Goal: Find specific page/section: Find specific page/section

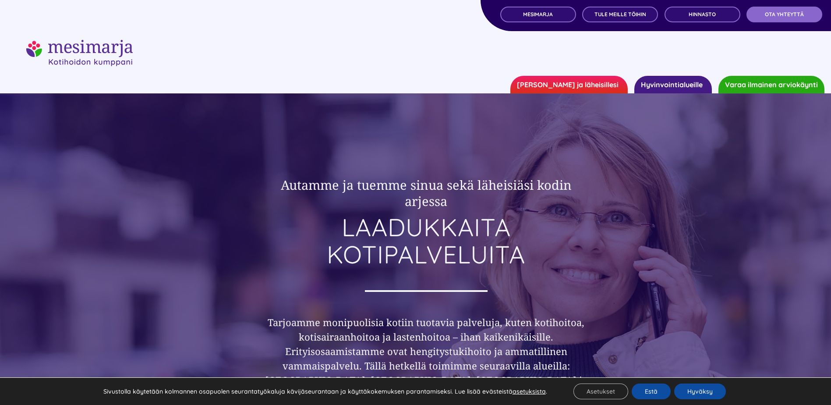
click at [403, 75] on div at bounding box center [415, 66] width 831 height 53
click at [664, 82] on link "Hyvinvointialueille" at bounding box center [672, 85] width 77 height 18
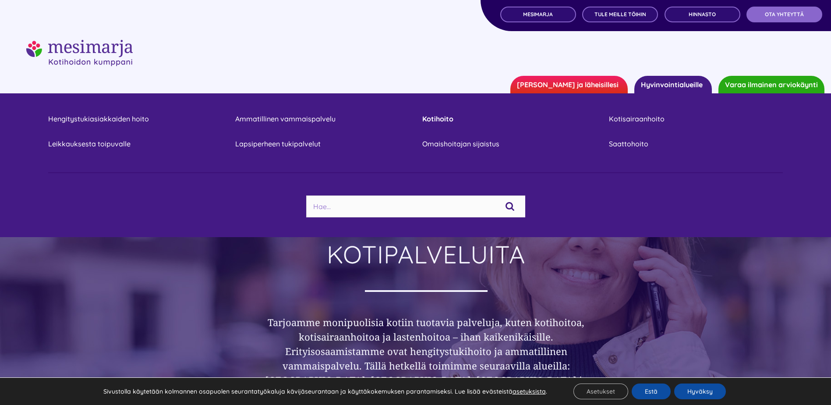
click at [445, 120] on link "Kotihoito" at bounding box center [509, 119] width 174 height 12
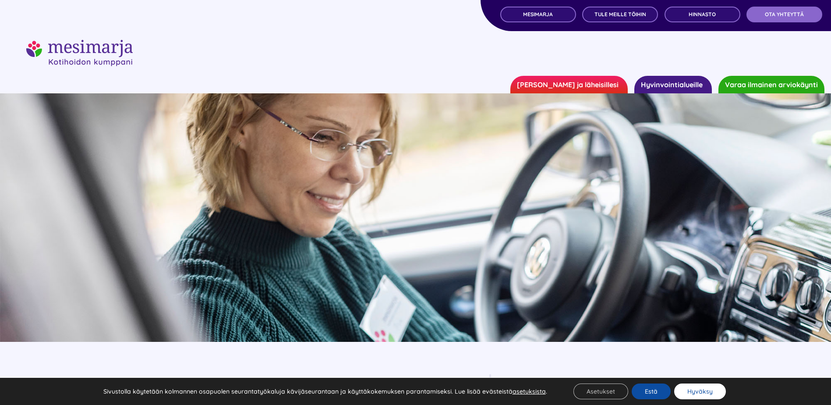
click at [697, 392] on button "Hyväksy" at bounding box center [700, 391] width 52 height 16
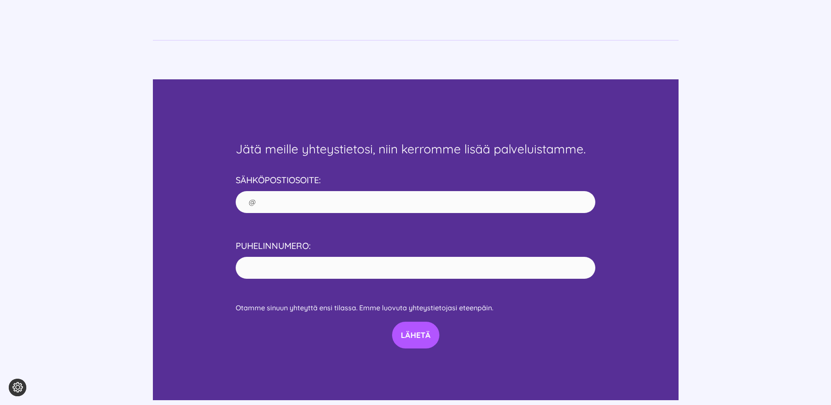
scroll to position [686, 0]
